Goal: Check status: Check status

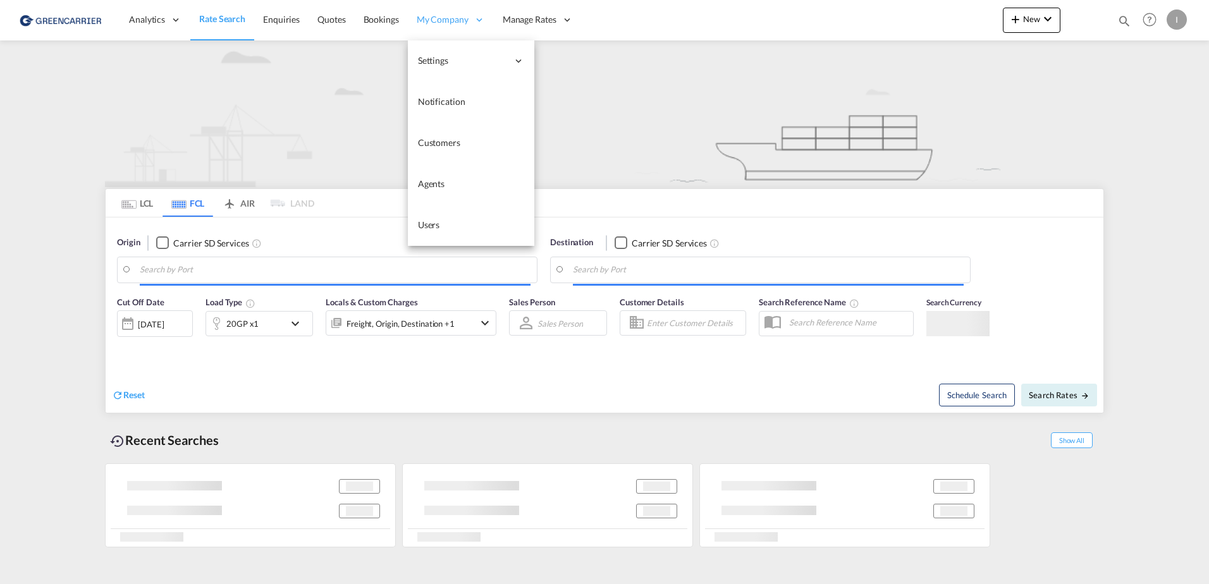
type input "[GEOGRAPHIC_DATA], [GEOGRAPHIC_DATA]"
type input "Altamira, MXATM"
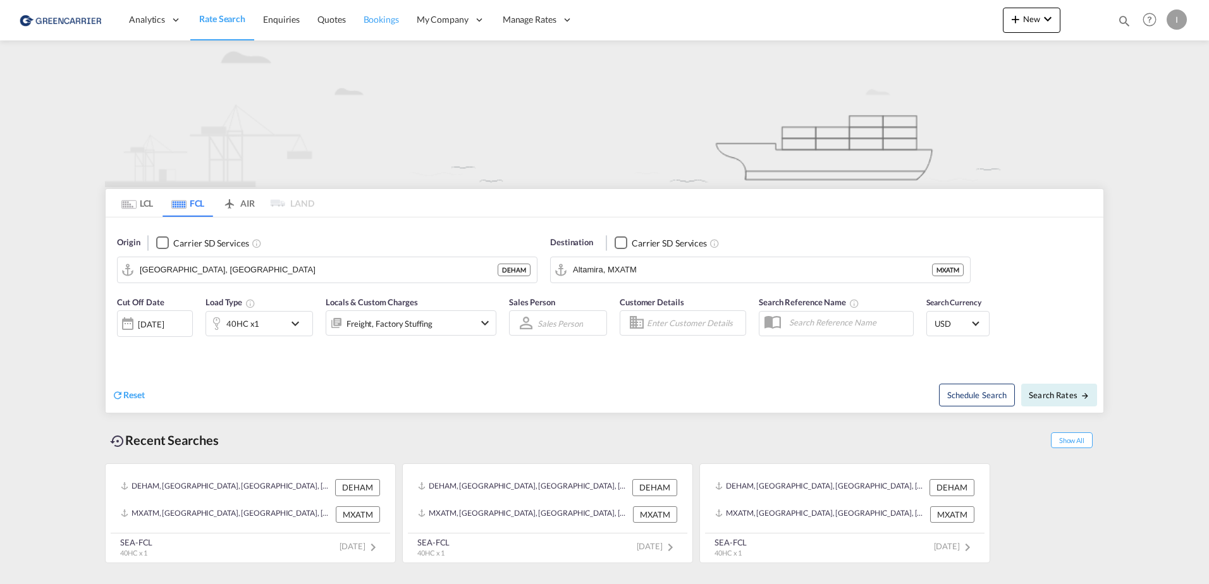
click at [386, 20] on span "Bookings" at bounding box center [380, 19] width 35 height 11
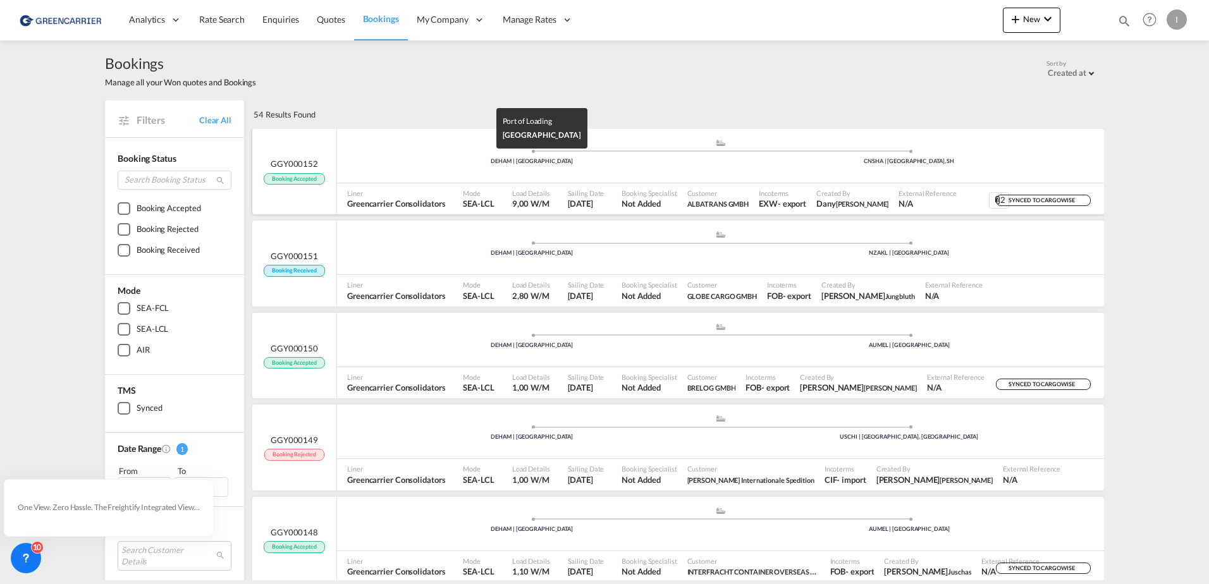
click at [406, 157] on div "DEHAM | [GEOGRAPHIC_DATA]" at bounding box center [531, 161] width 377 height 8
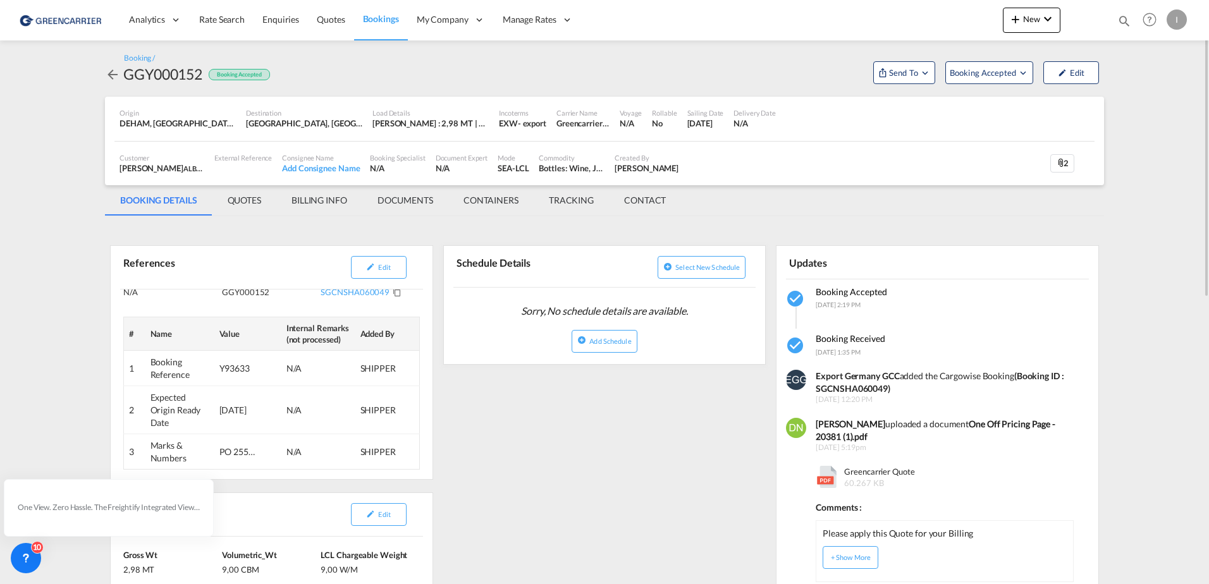
click at [392, 18] on span "Bookings" at bounding box center [381, 18] width 36 height 11
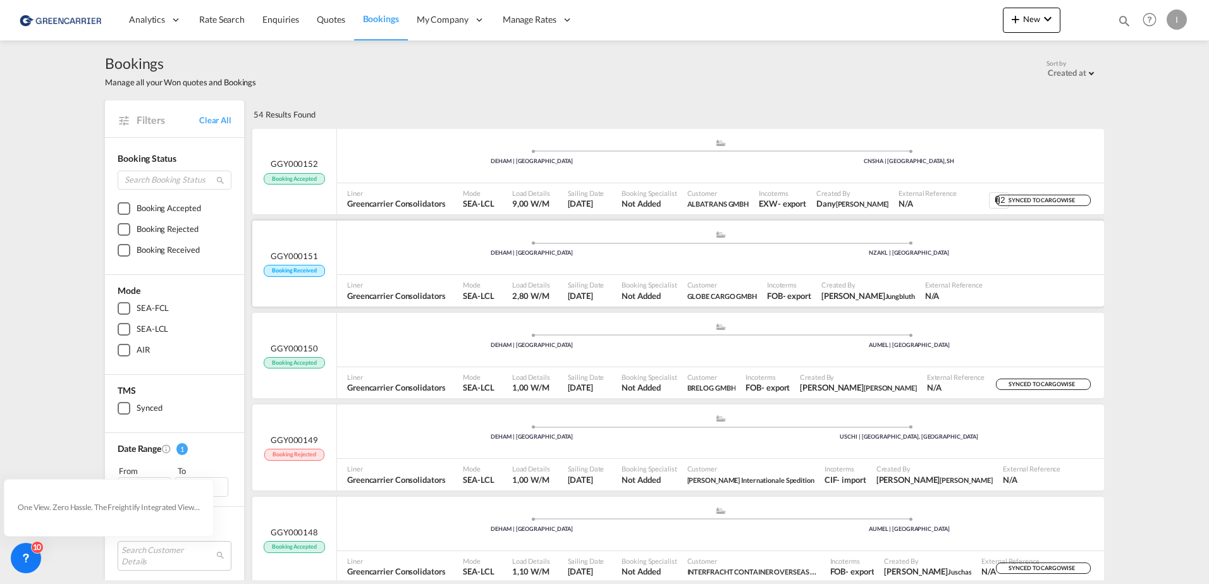
click at [432, 264] on div ".a{fill:#aaa8ad;} .a{fill:#aaa8ad;} DEHAM | [GEOGRAPHIC_DATA] NZAKL | [GEOGRAPH…" at bounding box center [720, 249] width 767 height 38
click at [407, 442] on div ".a{fill:#aaa8ad;} .a{fill:#aaa8ad;} DEHAM | [GEOGRAPHIC_DATA] USCHI | [GEOGRAPH…" at bounding box center [720, 433] width 767 height 38
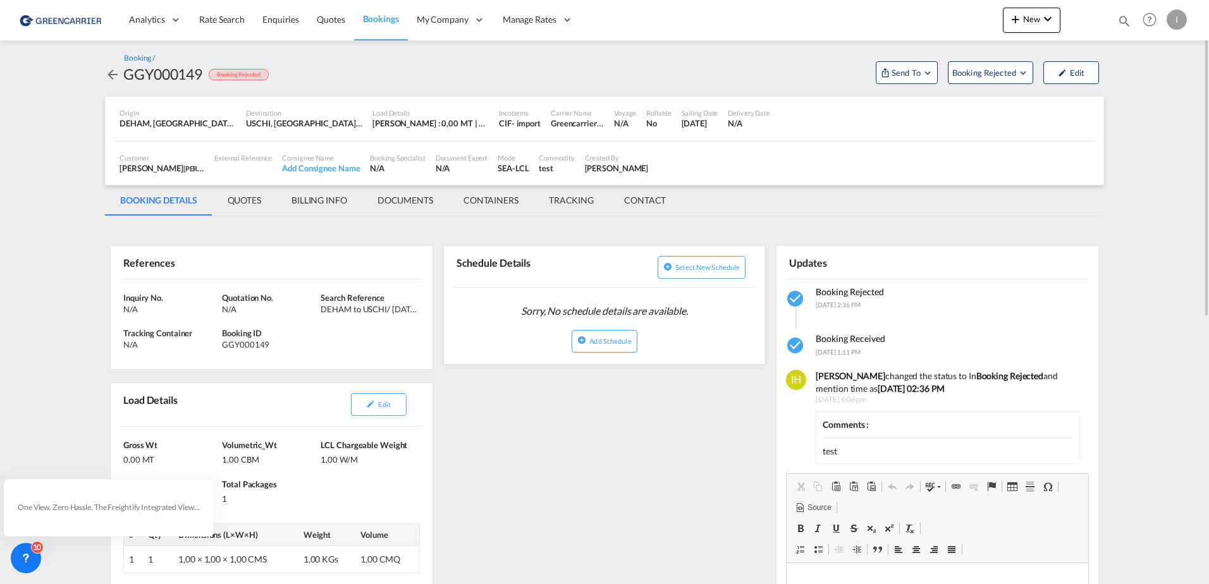
click at [140, 56] on div "Booking /" at bounding box center [139, 58] width 31 height 11
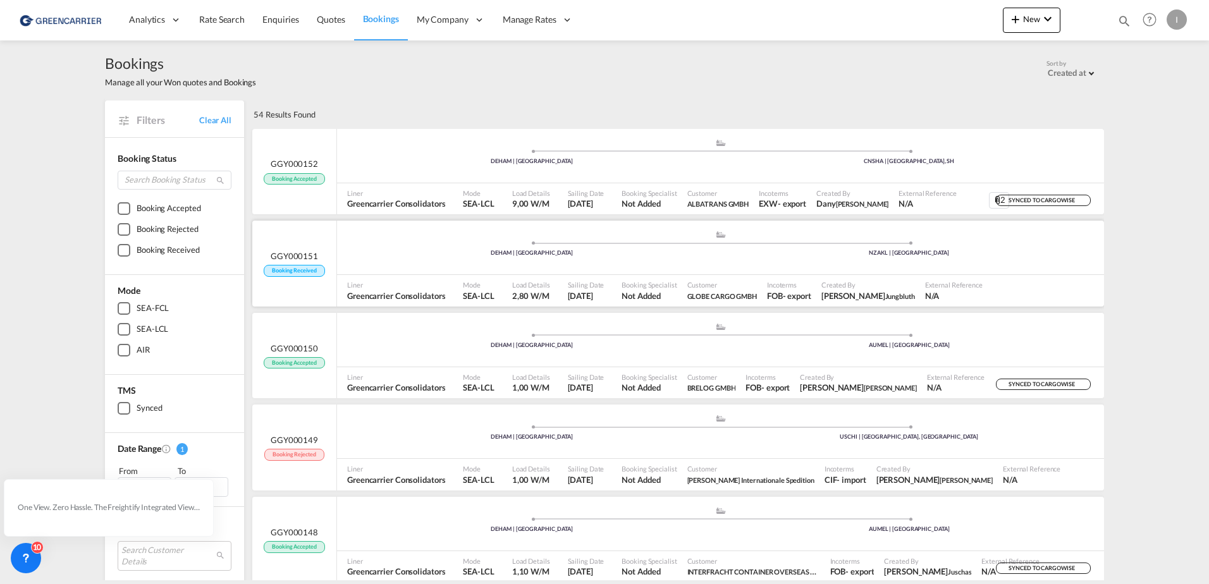
click at [412, 245] on span at bounding box center [531, 242] width 377 height 3
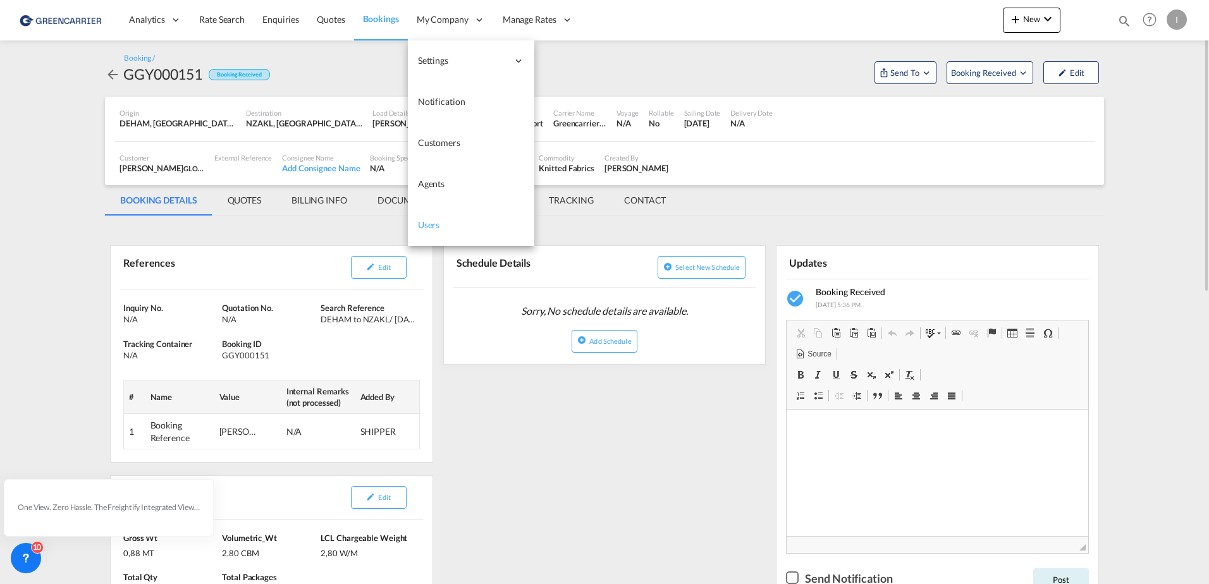
click at [427, 218] on link "Users" at bounding box center [471, 225] width 126 height 41
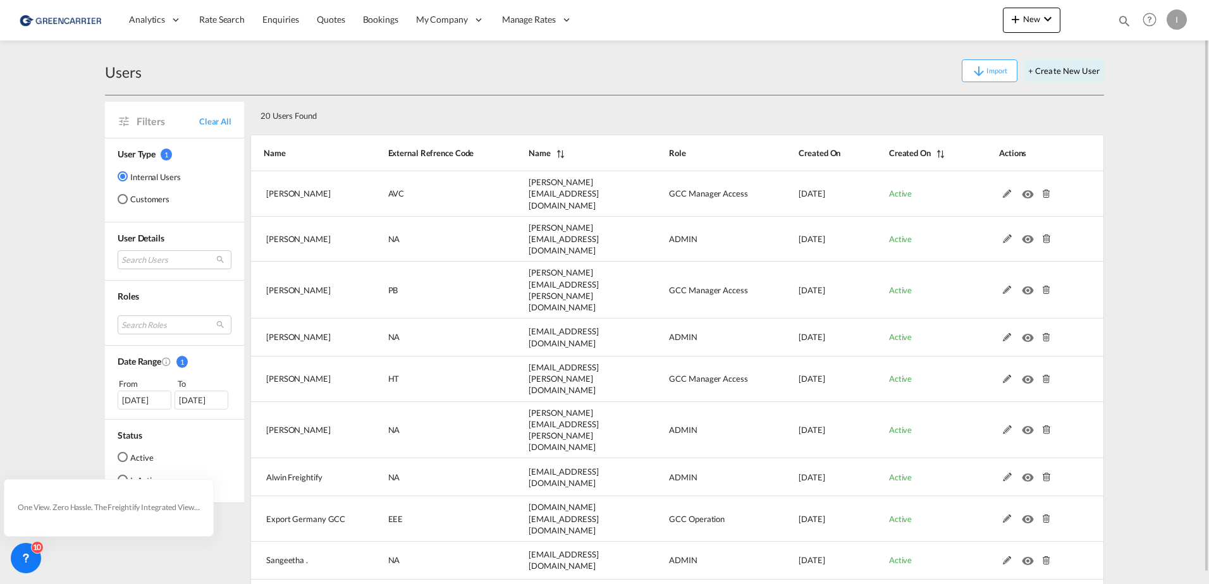
click at [129, 197] on md-radio-button "Customers" at bounding box center [149, 199] width 63 height 13
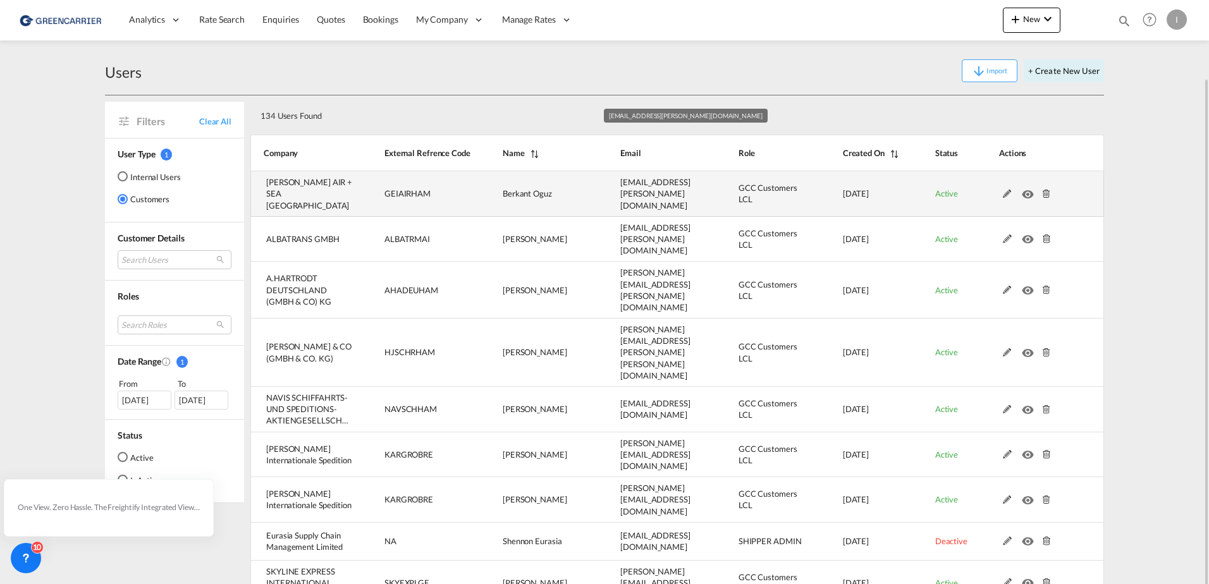
scroll to position [40, 0]
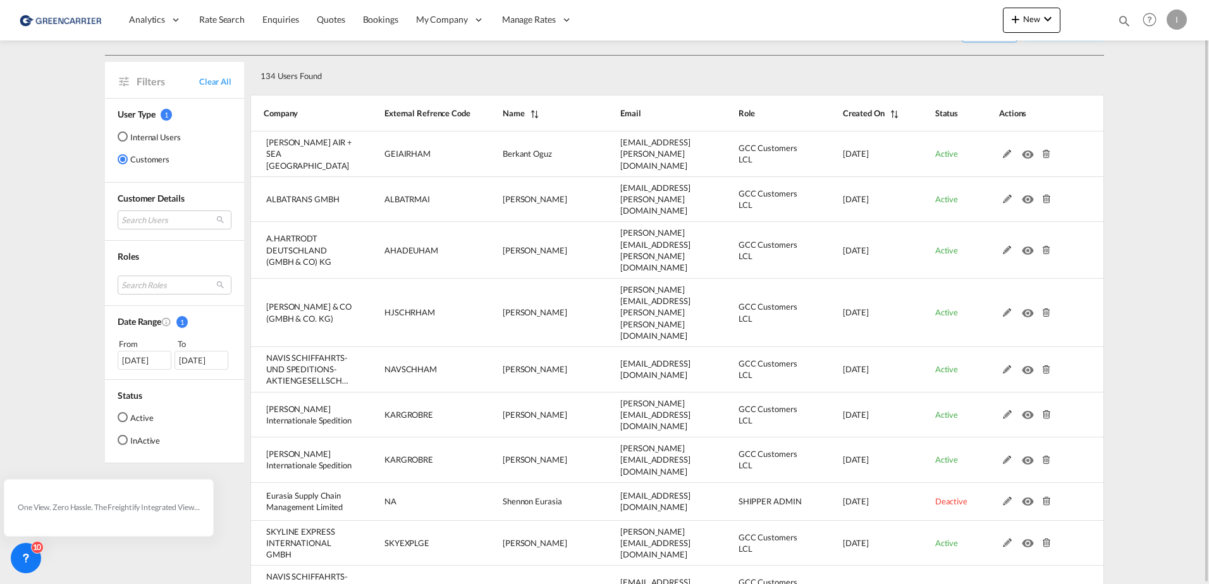
click at [1082, 574] on div "Users Import + Create New User Filters Clear All User Type 1 Internal Users Cus…" at bounding box center [604, 328] width 999 height 654
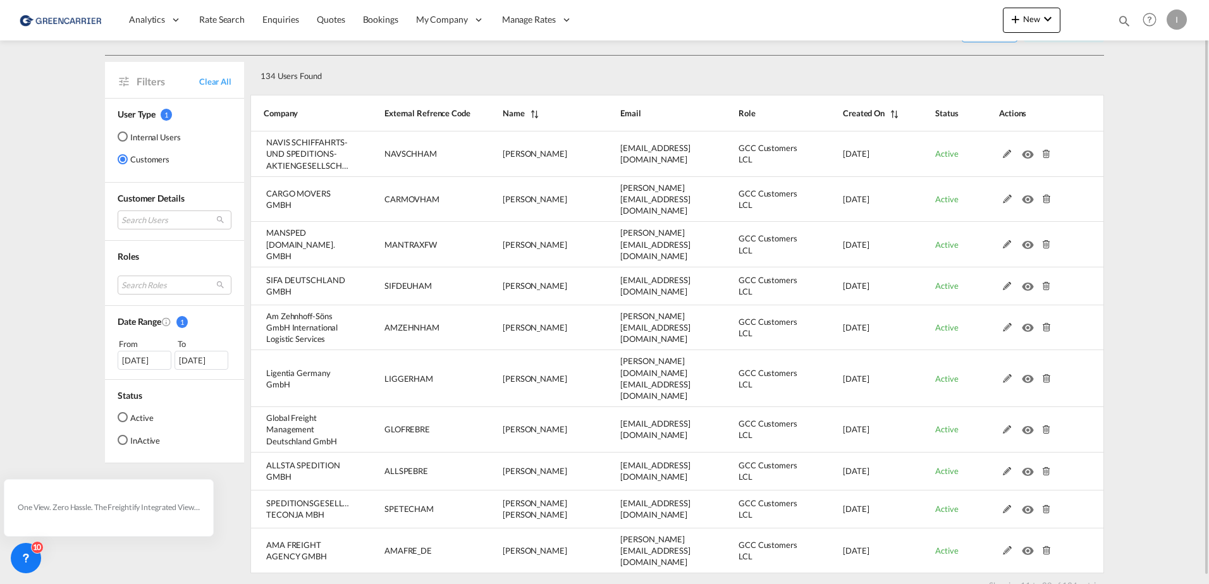
scroll to position [32, 0]
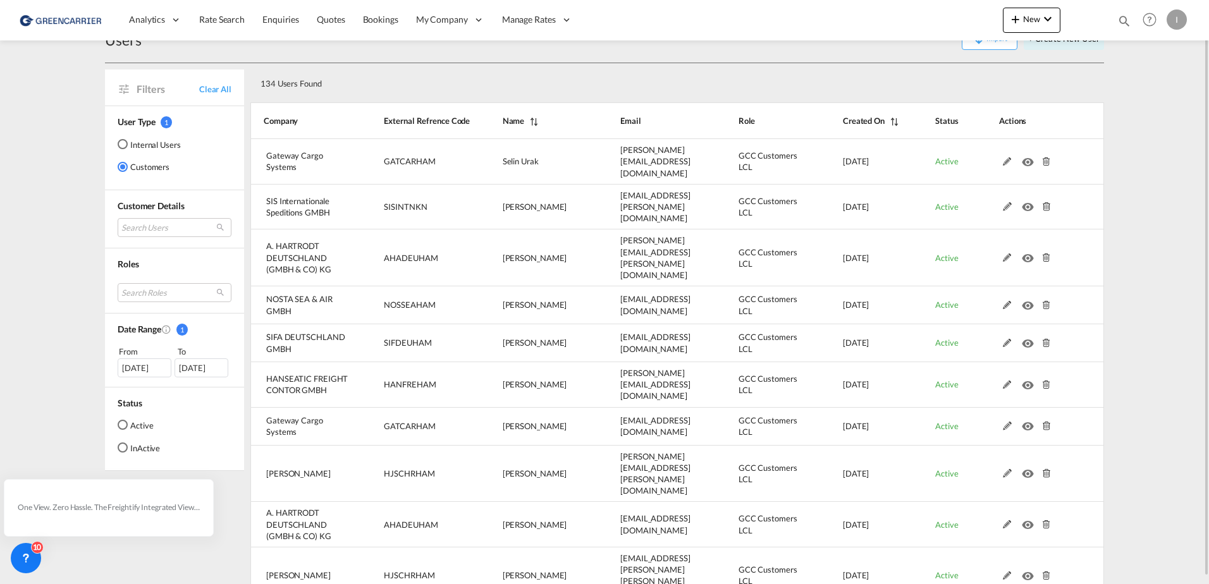
scroll to position [25, 0]
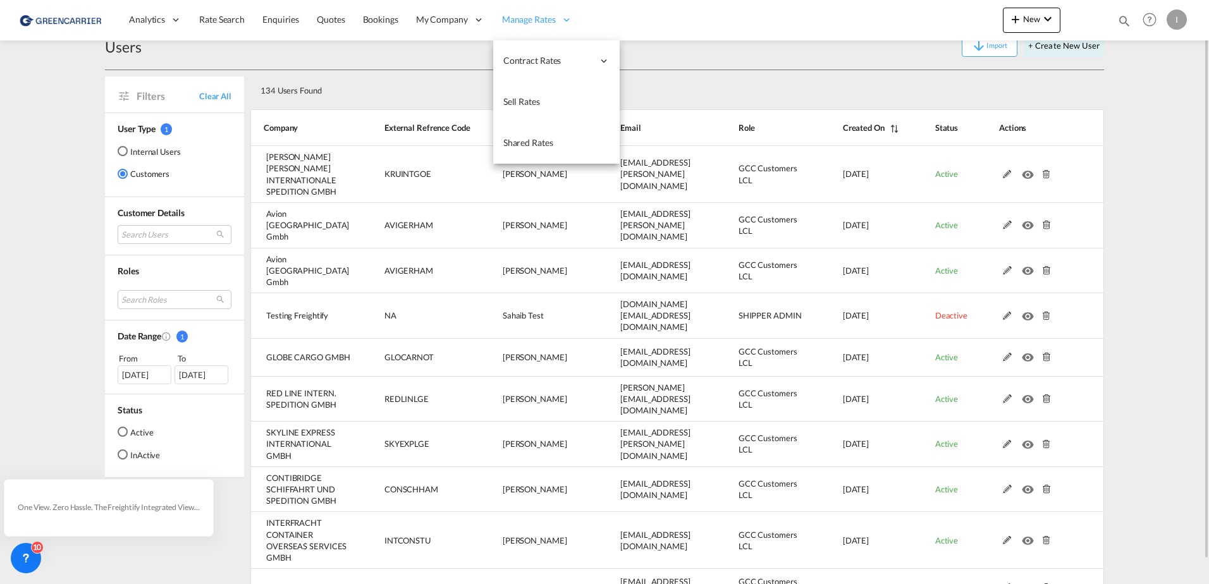
scroll to position [0, 0]
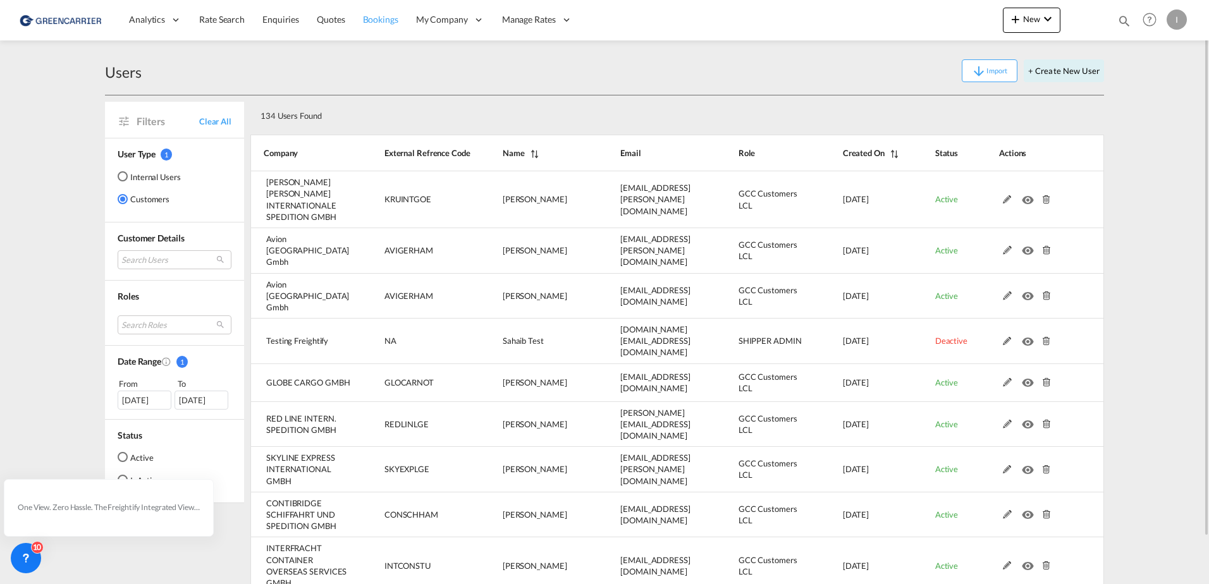
click at [354, 10] on link "Bookings" at bounding box center [380, 19] width 53 height 41
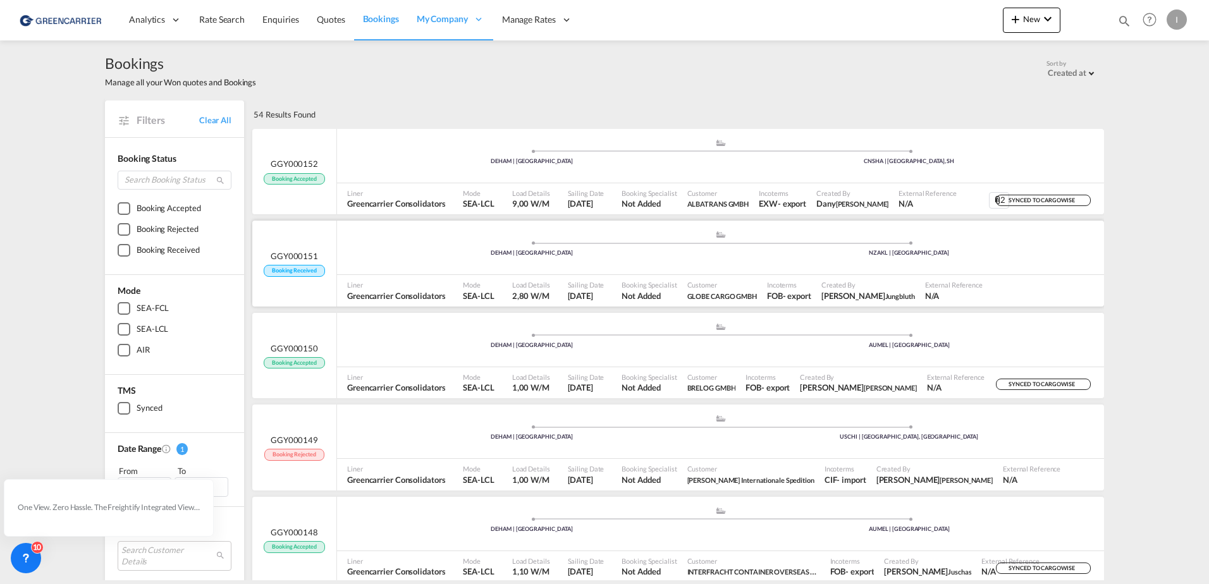
click at [428, 255] on div "DEHAM | [GEOGRAPHIC_DATA]" at bounding box center [531, 253] width 377 height 8
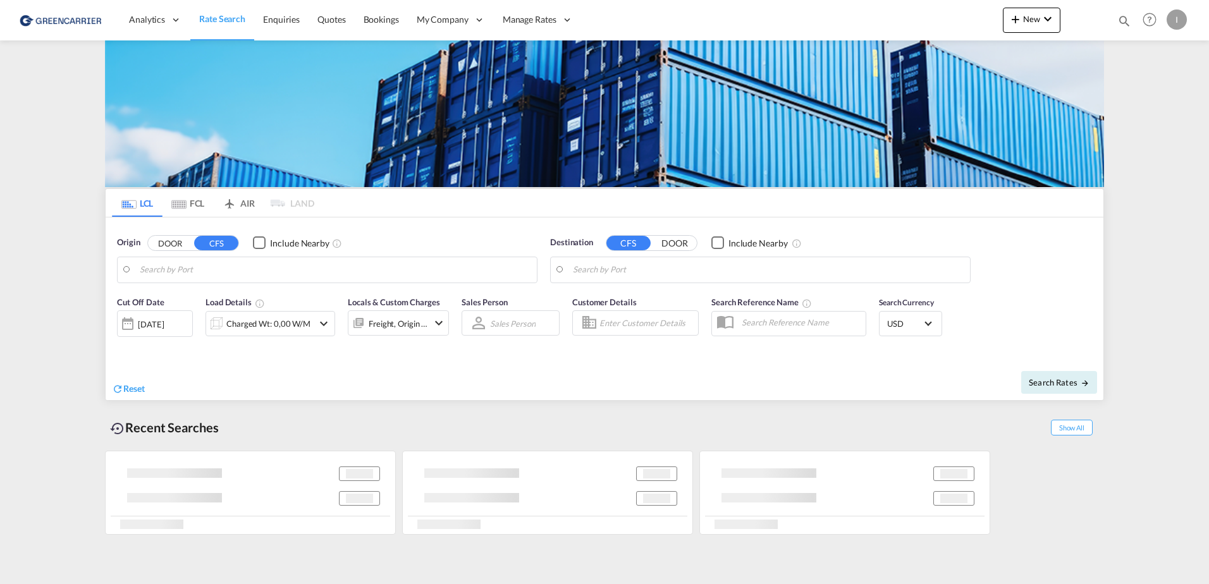
type input "[GEOGRAPHIC_DATA], [GEOGRAPHIC_DATA]"
type input "Callao, PECLL"
